Goal: Obtain resource: Obtain resource

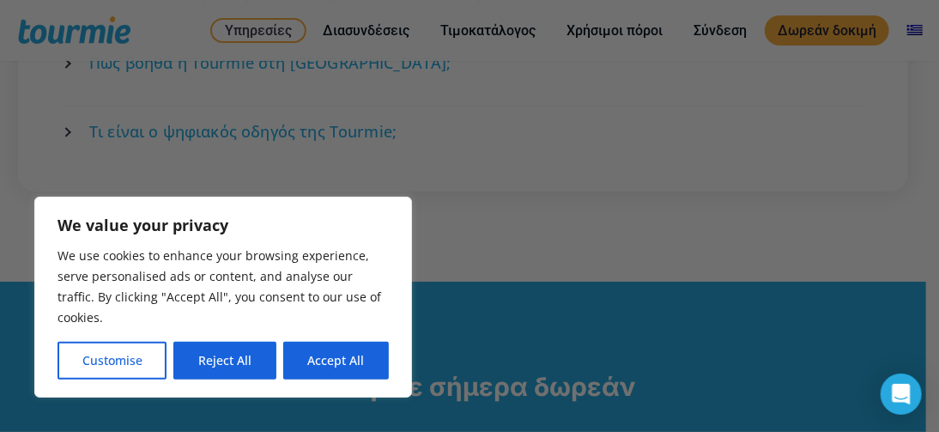
click at [352, 361] on button "Accept All" at bounding box center [336, 361] width 106 height 38
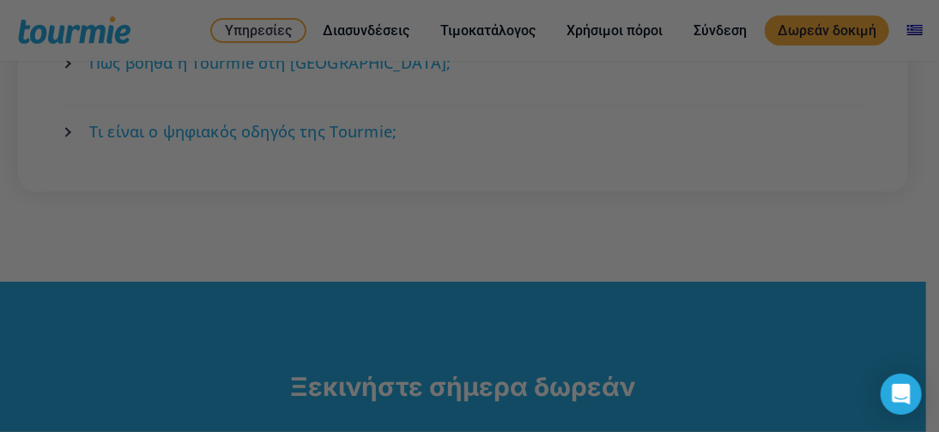
checkbox input "true"
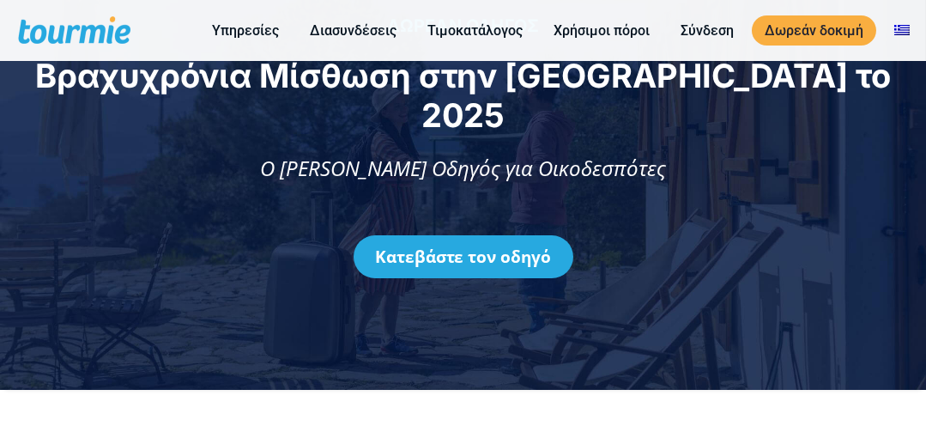
scroll to position [85, 0]
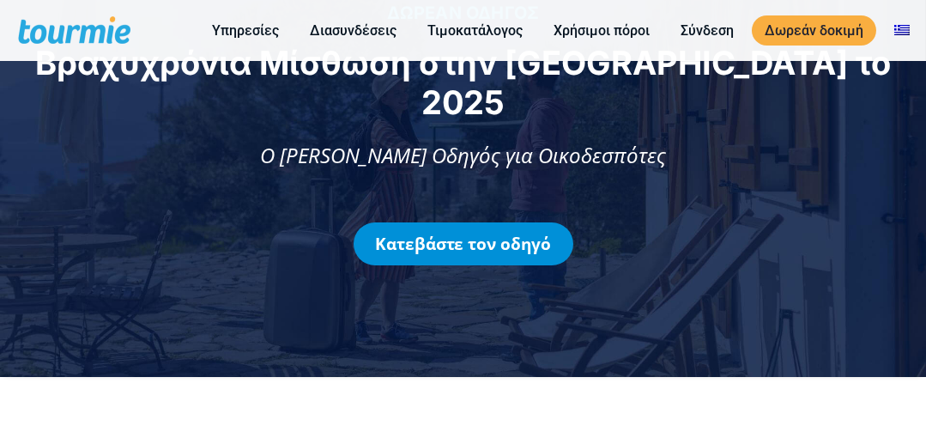
click at [422, 222] on link "Κατεβάστε τον οδηγό" at bounding box center [464, 243] width 220 height 43
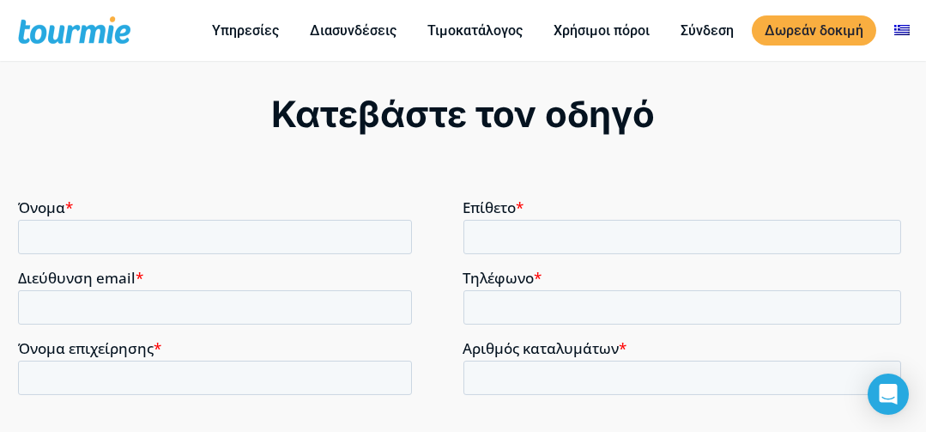
scroll to position [1236, 0]
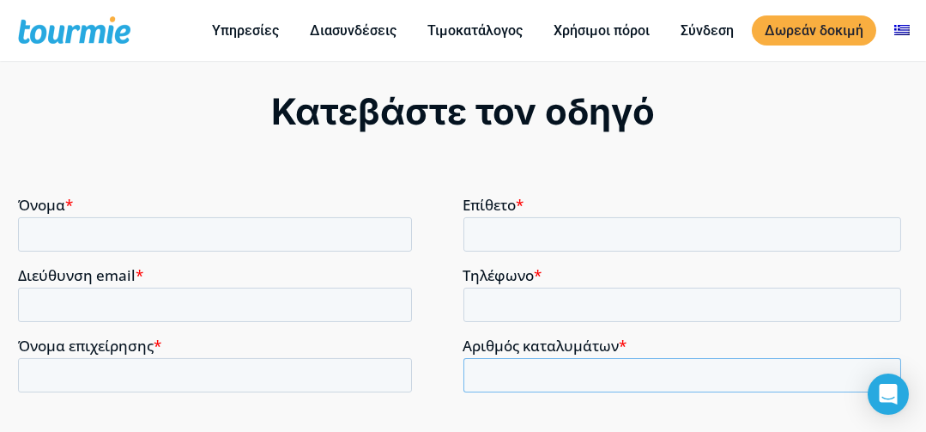
click at [506, 371] on input "Αριθμός καταλυμάτων *" at bounding box center [683, 374] width 439 height 34
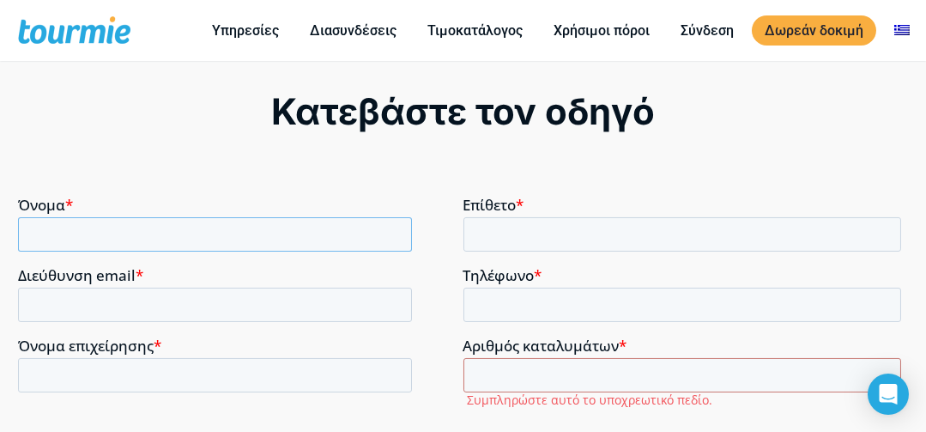
click at [57, 226] on input "Όνομα *" at bounding box center [215, 233] width 394 height 34
type input "SPIRIDOYLA"
click at [506, 234] on input "Επίθετο *" at bounding box center [683, 233] width 439 height 34
type input "PAGIATI"
click at [44, 308] on input "Διεύθυνση email *" at bounding box center [215, 304] width 394 height 34
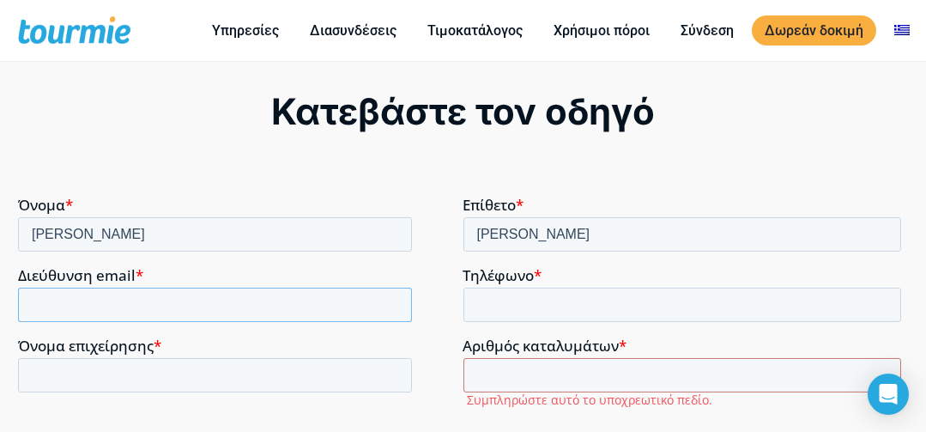
type input "roula67pg@gmail.com"
click at [515, 301] on input "Τηλέφωνο *" at bounding box center [683, 304] width 439 height 34
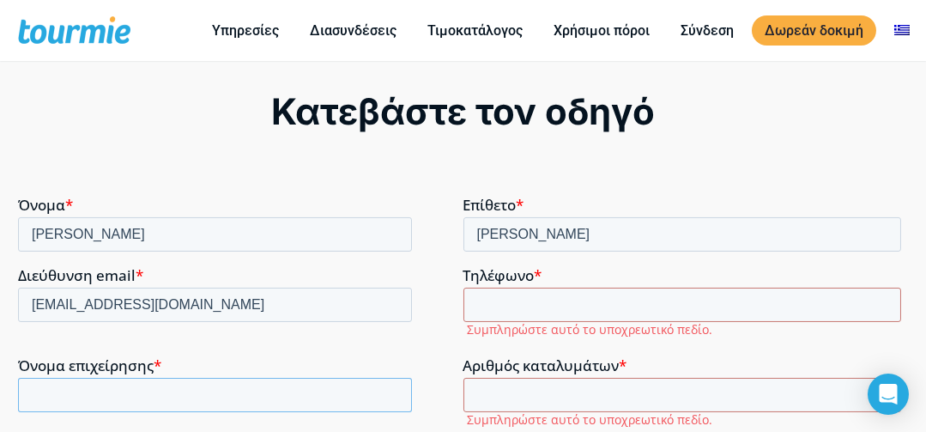
click at [53, 373] on div "Όνομα επιχείρησης *" at bounding box center [241, 383] width 446 height 55
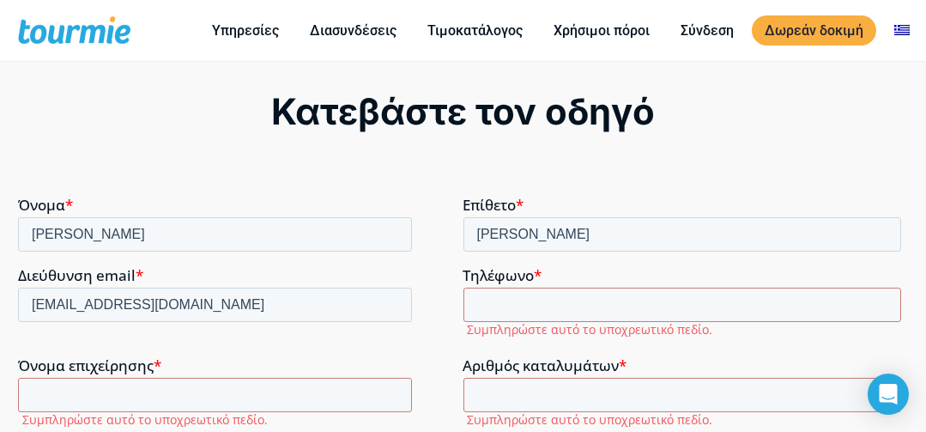
click at [53, 373] on span "Όνομα επιχείρησης" at bounding box center [86, 365] width 136 height 20
click at [53, 377] on input "Όνομα επιχείρησης *" at bounding box center [215, 394] width 394 height 34
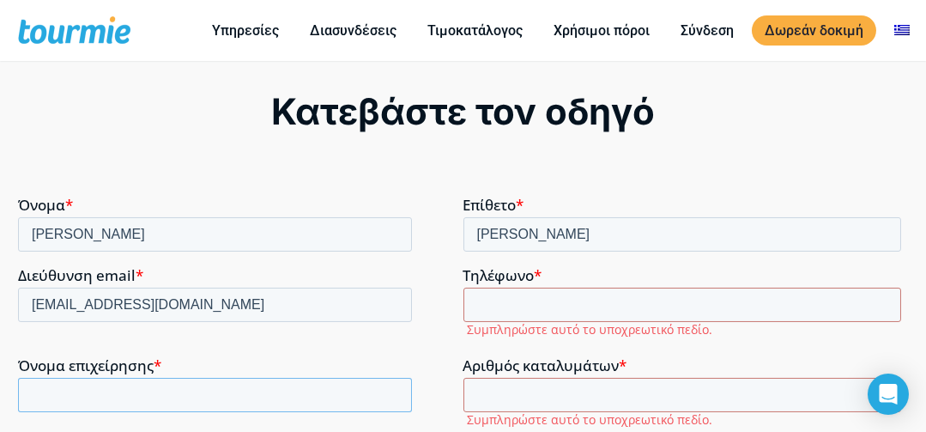
click at [58, 400] on input "Όνομα επιχείρησης *" at bounding box center [215, 394] width 394 height 34
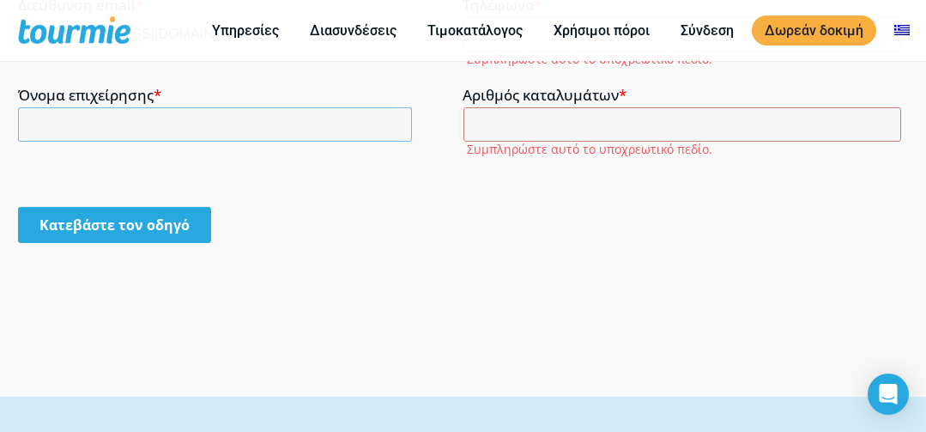
scroll to position [1498, 0]
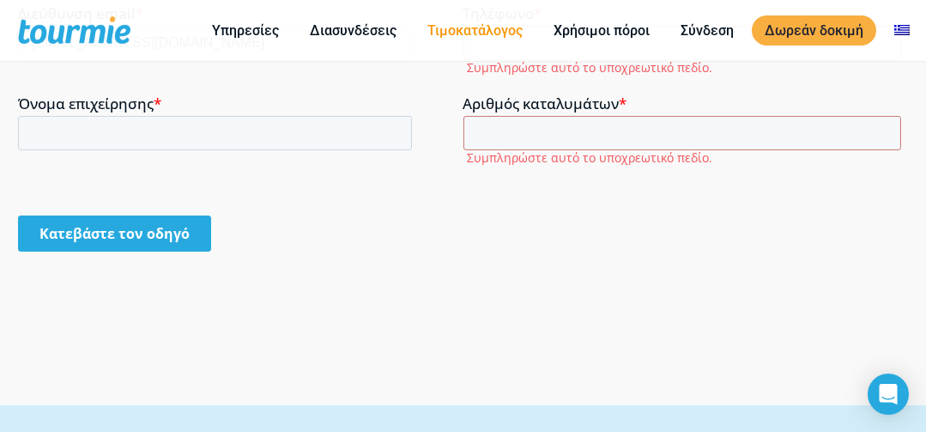
click at [473, 27] on link "Τιμοκατάλογος" at bounding box center [475, 30] width 121 height 21
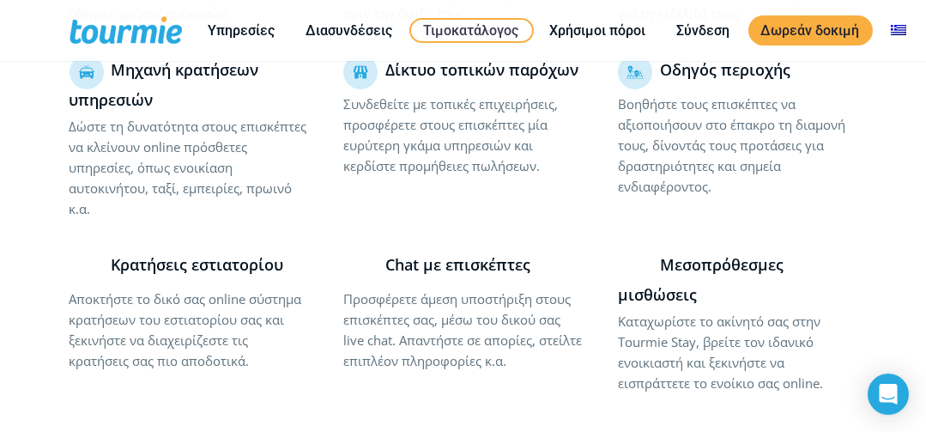
scroll to position [3571, 0]
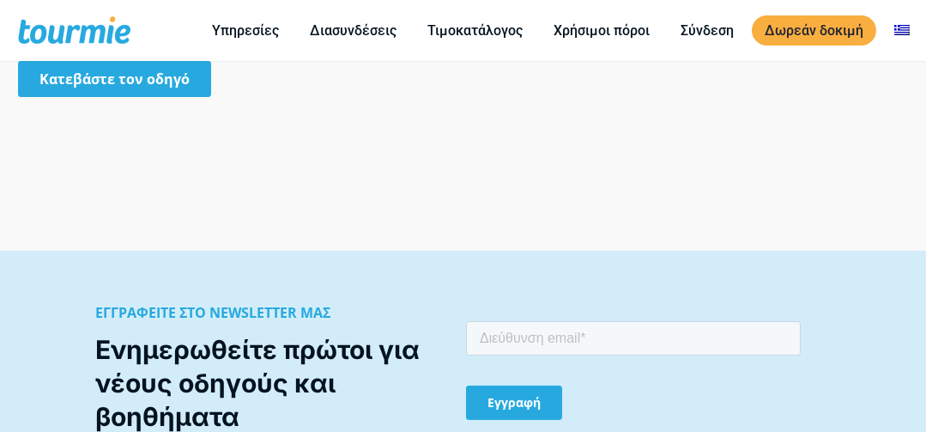
scroll to position [1524, 0]
